Goal: Task Accomplishment & Management: Manage account settings

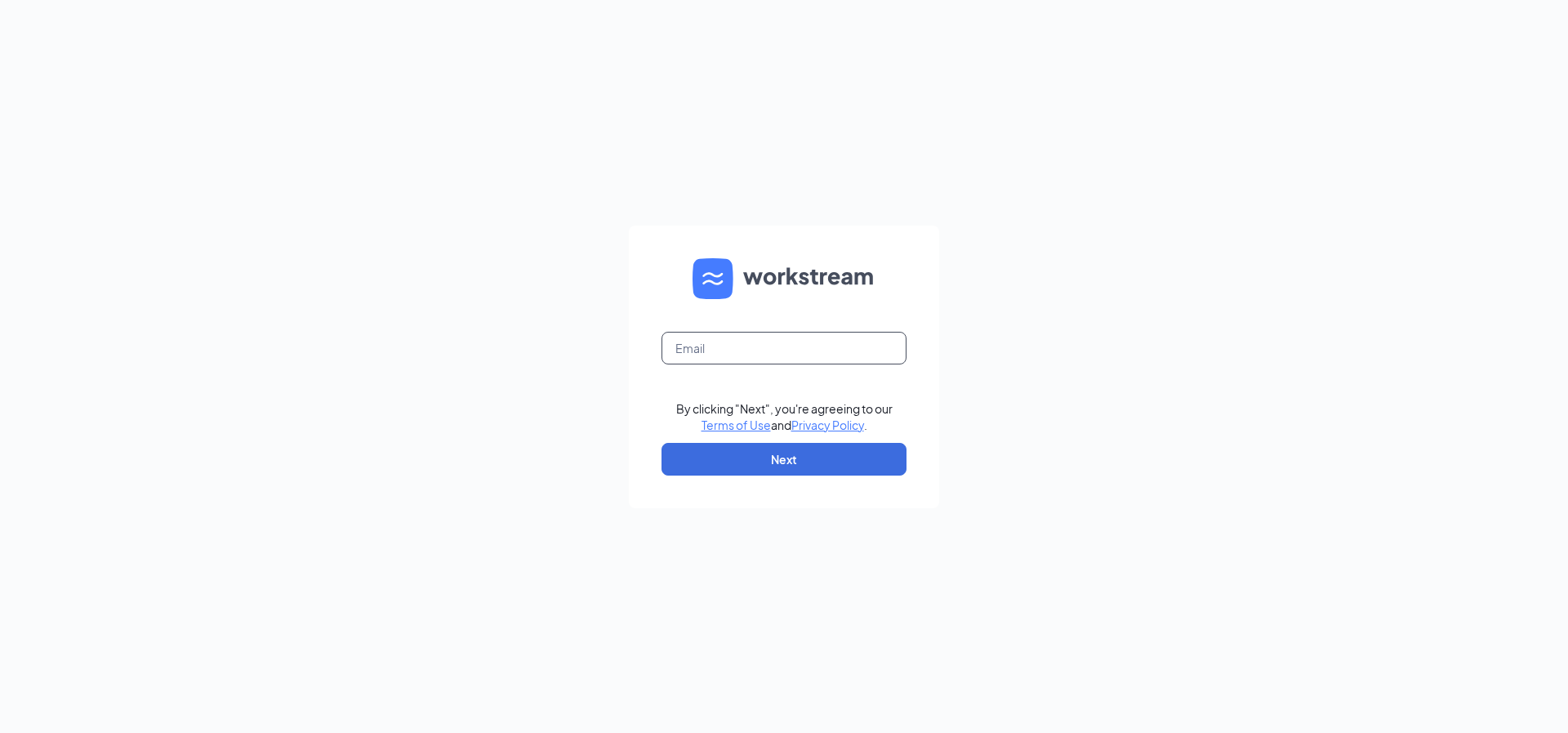
click at [734, 346] on input "text" at bounding box center [784, 348] width 245 height 33
type input "tn0163@pjunited.com"
click at [766, 460] on button "Next" at bounding box center [784, 459] width 245 height 33
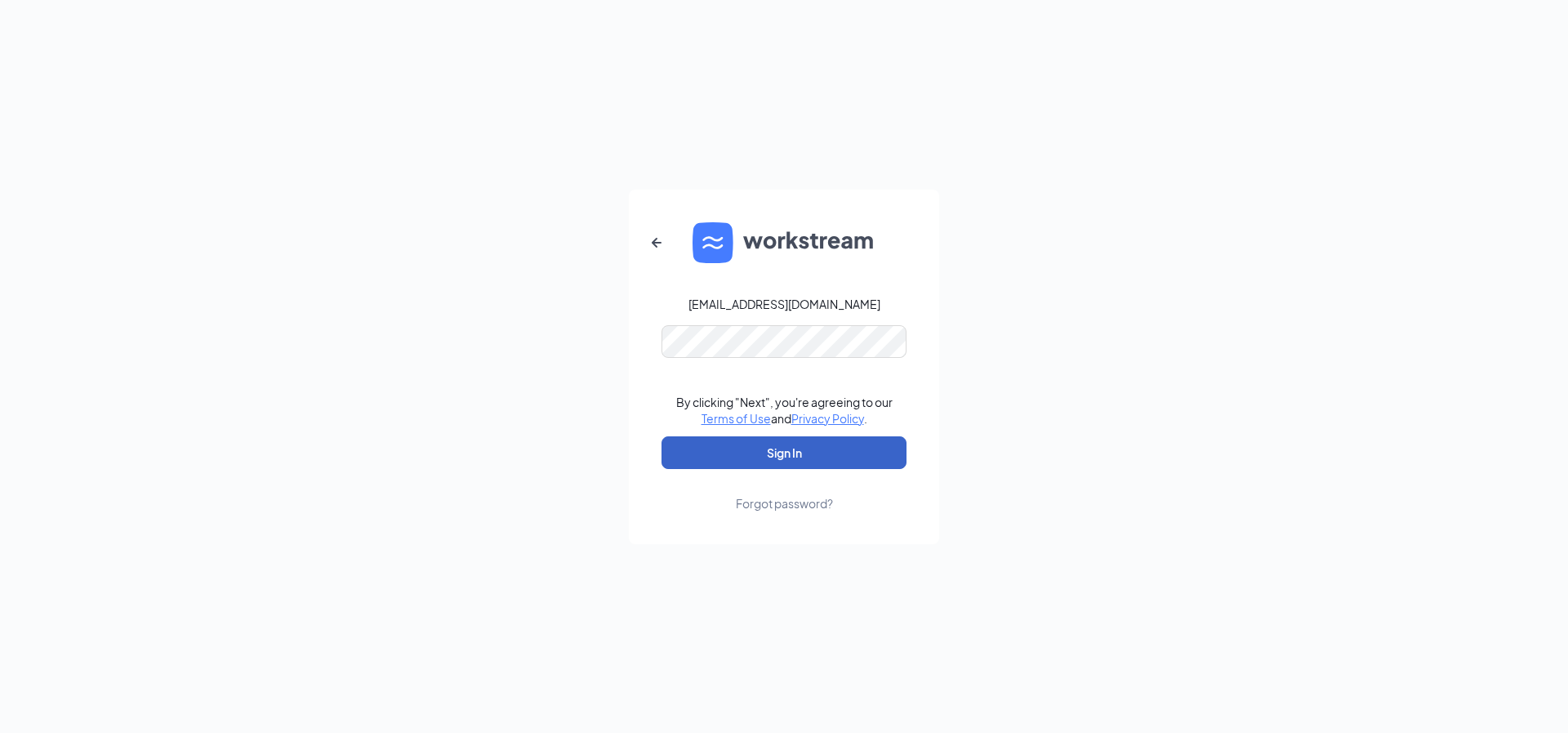
click at [759, 448] on button "Sign In" at bounding box center [784, 453] width 245 height 33
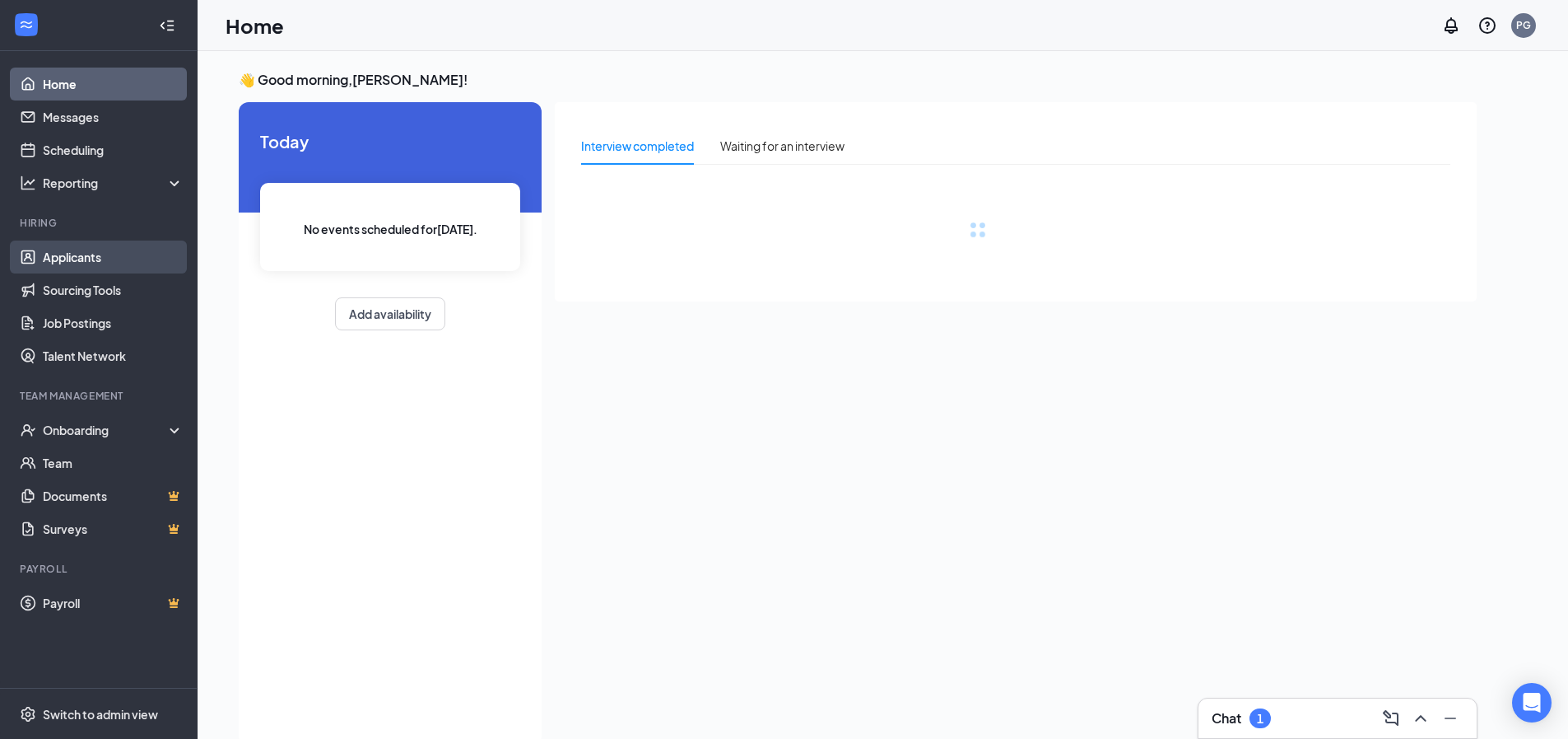
click at [68, 254] on link "Applicants" at bounding box center [113, 257] width 140 height 33
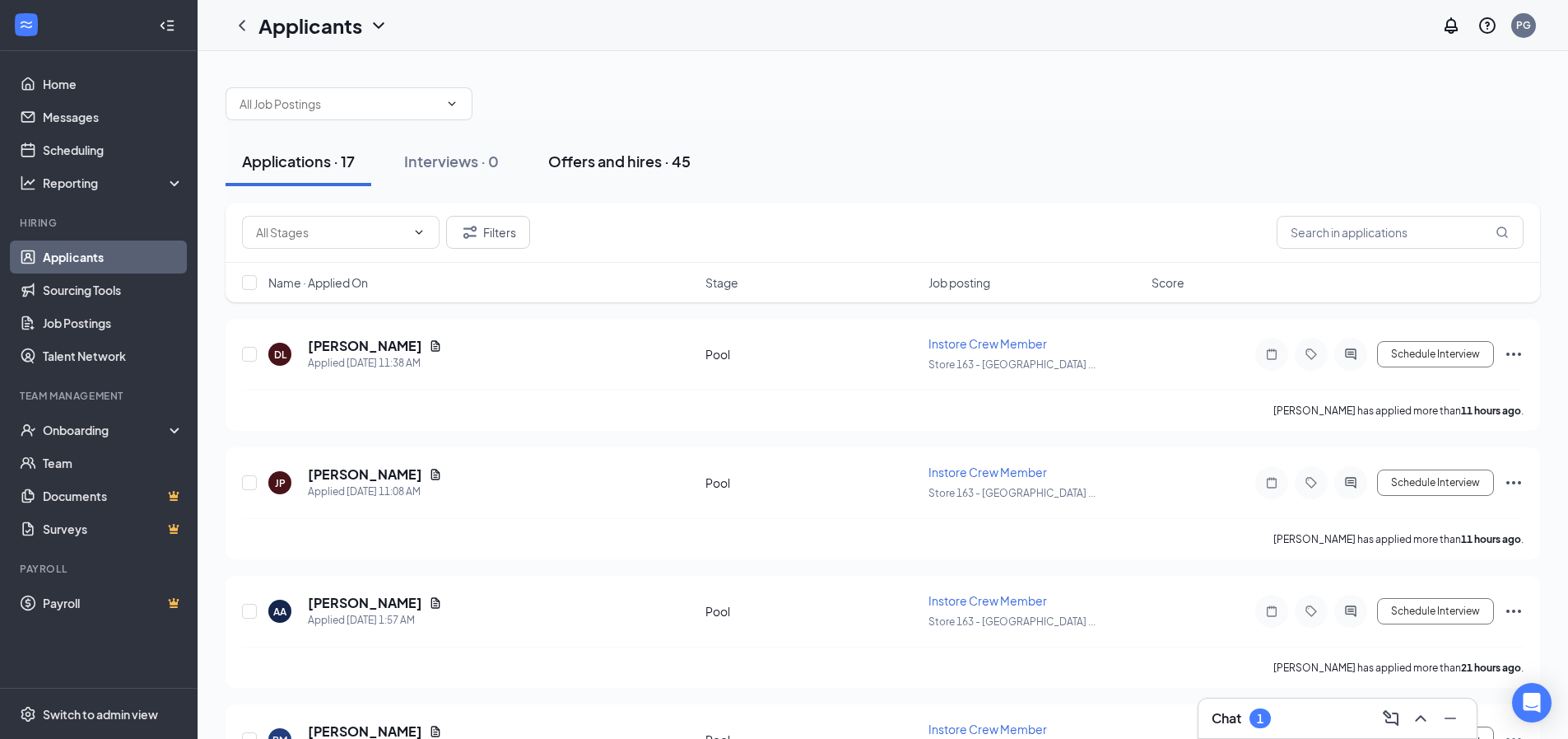
click at [608, 165] on div "Offers and hires · 45" at bounding box center [618, 161] width 142 height 20
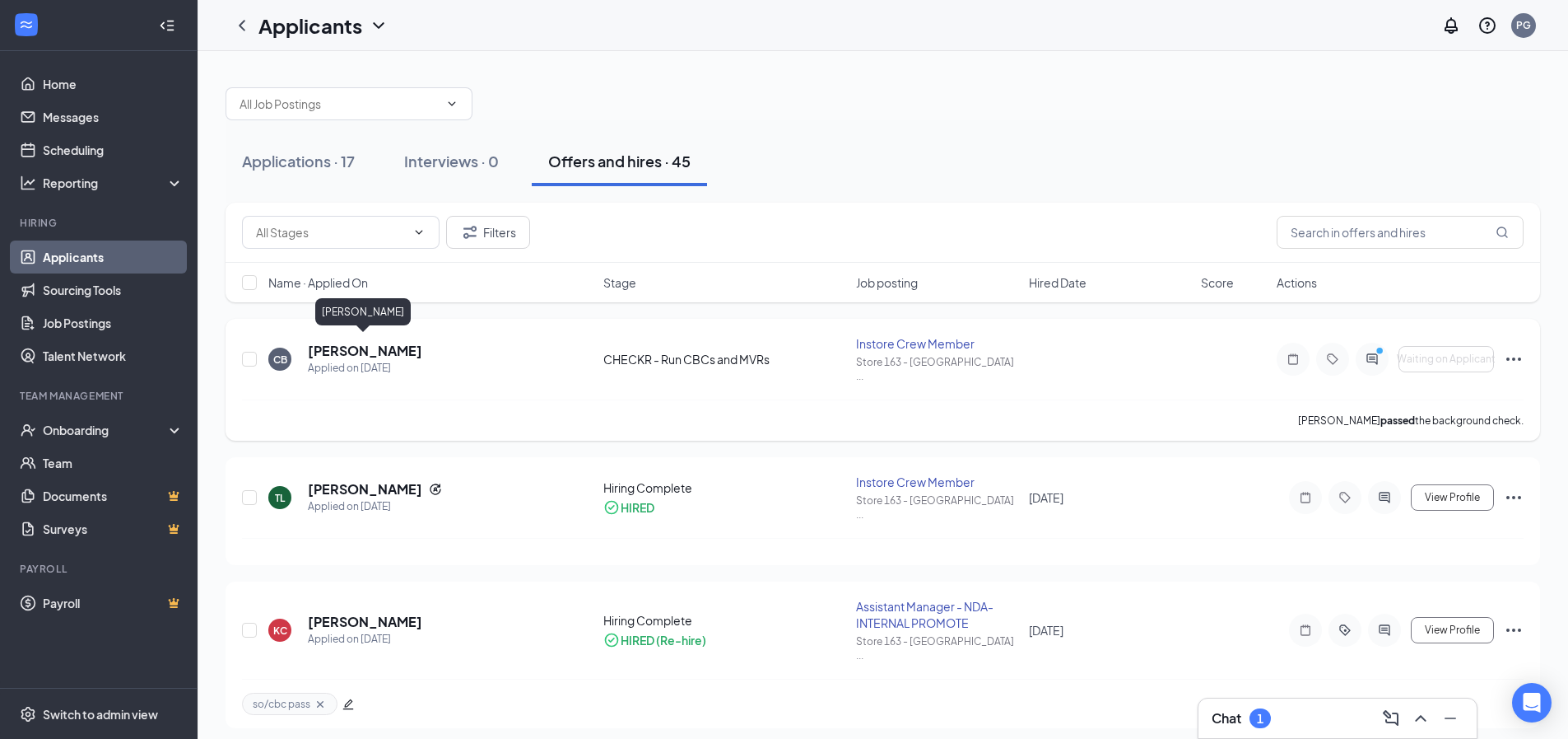
click at [335, 342] on h5 "[PERSON_NAME]" at bounding box center [364, 351] width 115 height 18
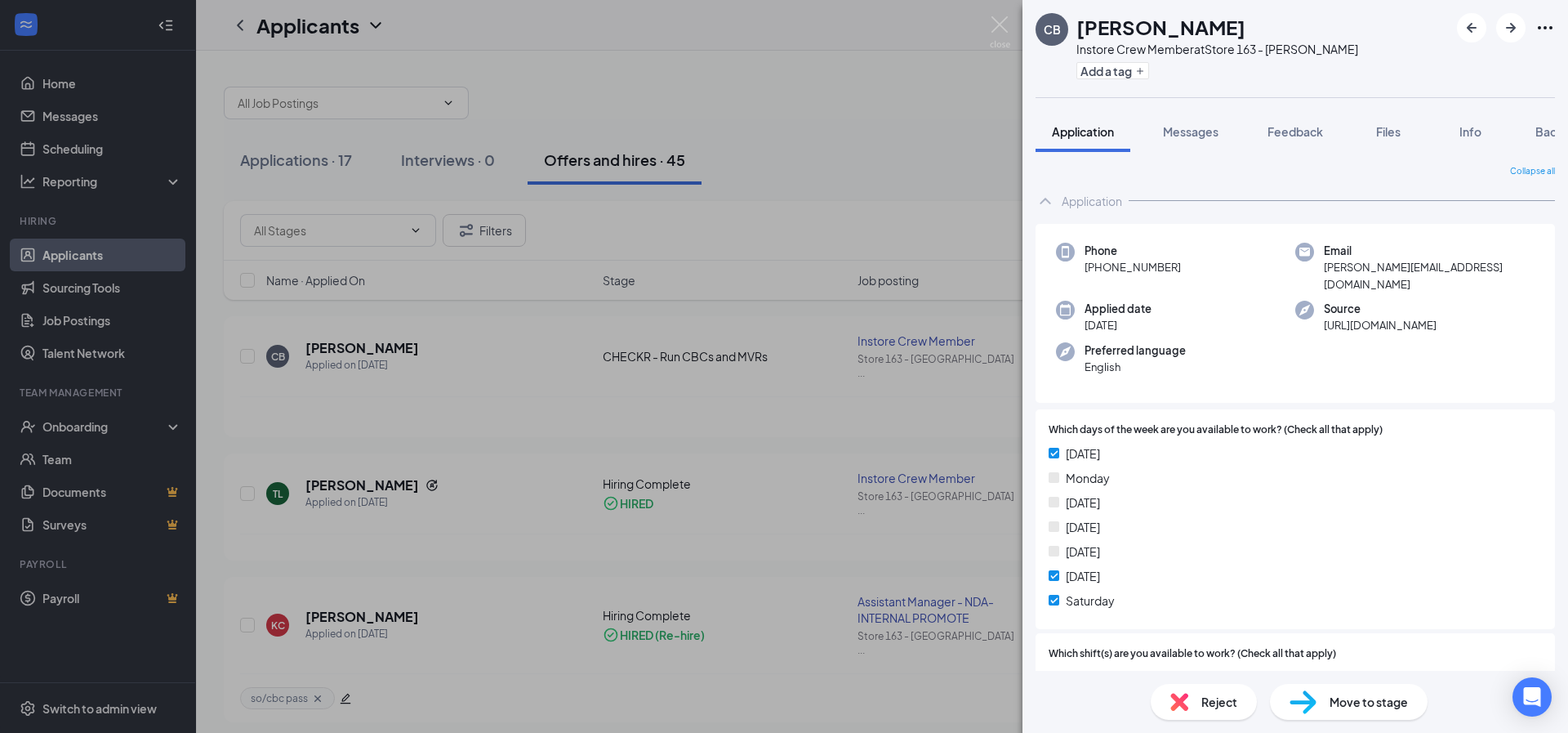
click at [1355, 699] on span "Move to stage" at bounding box center [1369, 702] width 78 height 18
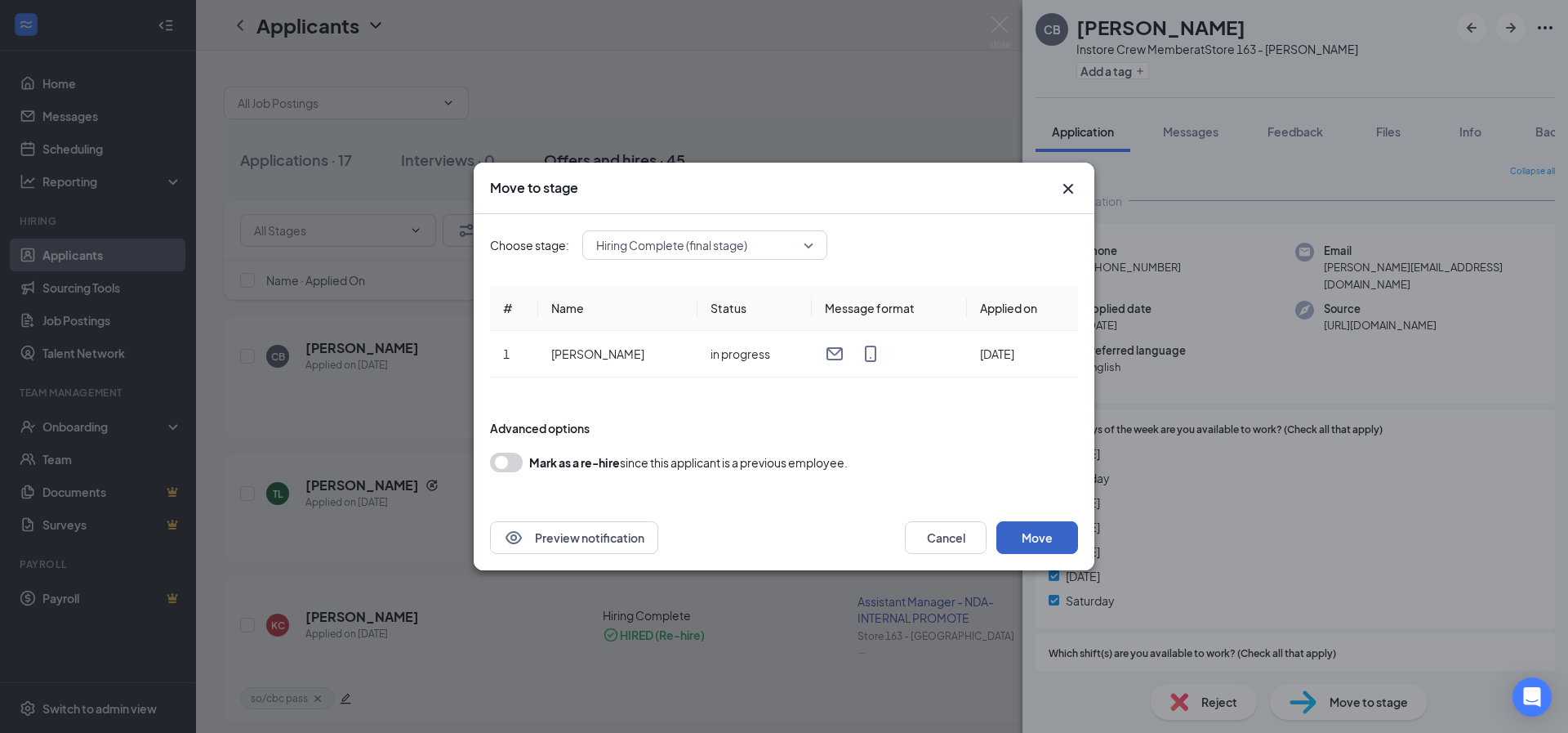
click at [1044, 545] on button "Move" at bounding box center [1037, 537] width 82 height 33
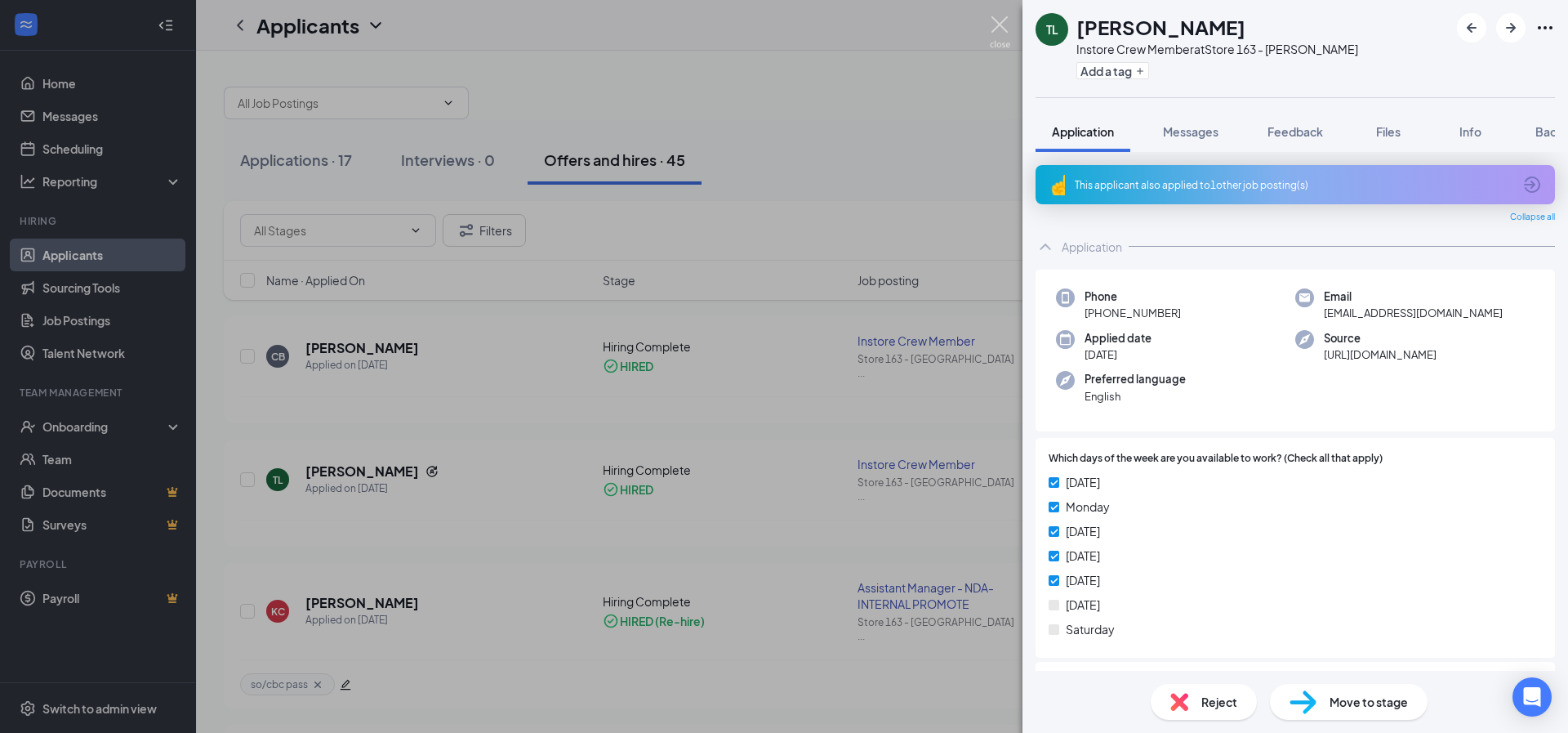
click at [1008, 20] on img at bounding box center [1000, 32] width 20 height 32
